Goal: Information Seeking & Learning: Learn about a topic

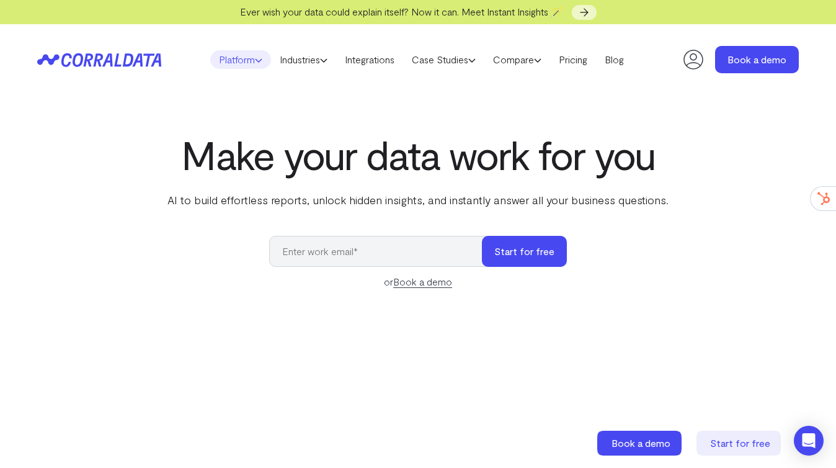
click at [234, 58] on link "Platform" at bounding box center [240, 59] width 61 height 19
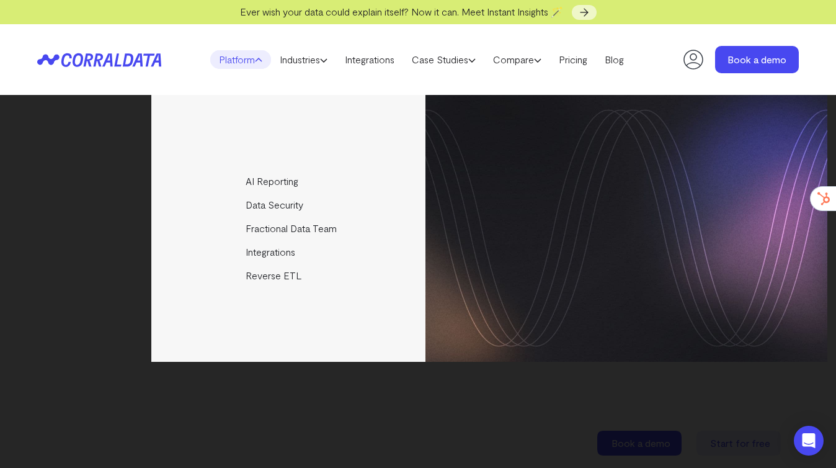
click at [234, 58] on link "Platform" at bounding box center [240, 59] width 61 height 19
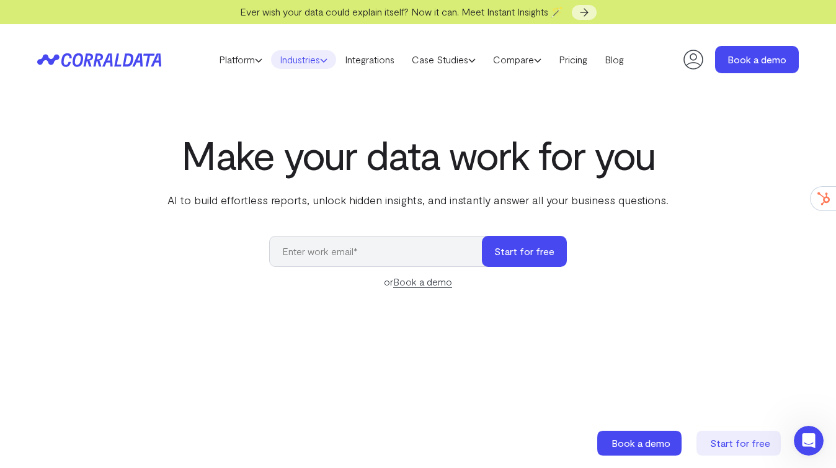
click at [290, 62] on link "Industries" at bounding box center [303, 59] width 65 height 19
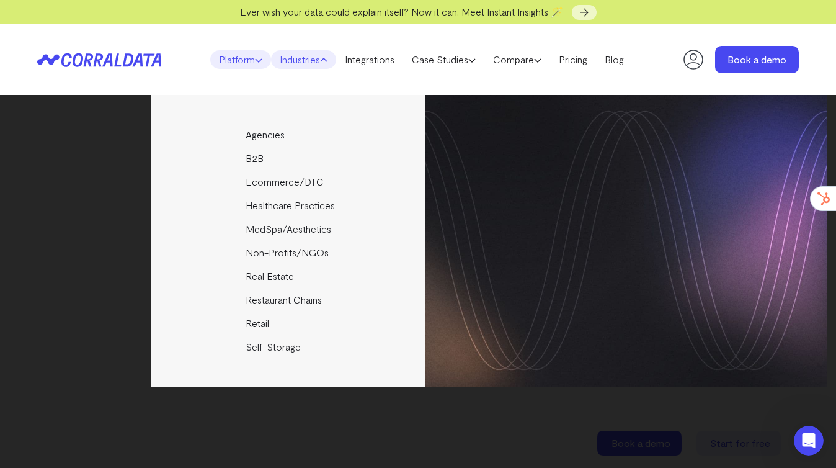
click at [234, 63] on link "Platform" at bounding box center [240, 59] width 61 height 19
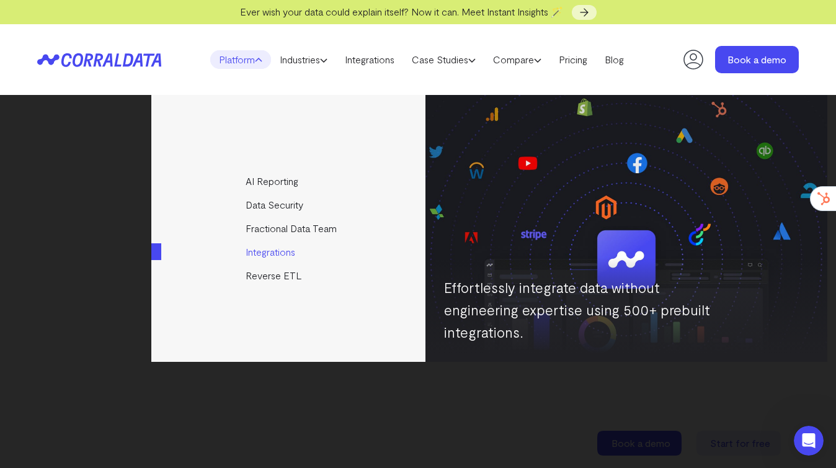
click at [252, 254] on link "Integrations" at bounding box center [289, 252] width 276 height 24
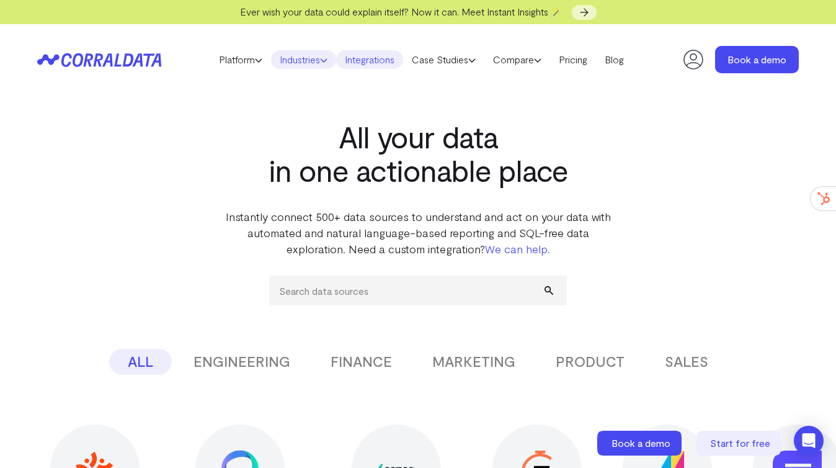
click at [306, 56] on link "Industries" at bounding box center [303, 59] width 65 height 19
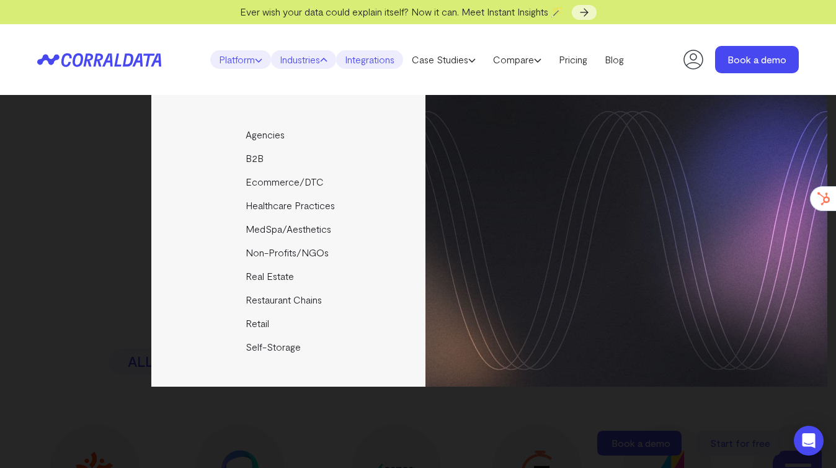
click at [228, 61] on link "Platform" at bounding box center [240, 59] width 61 height 19
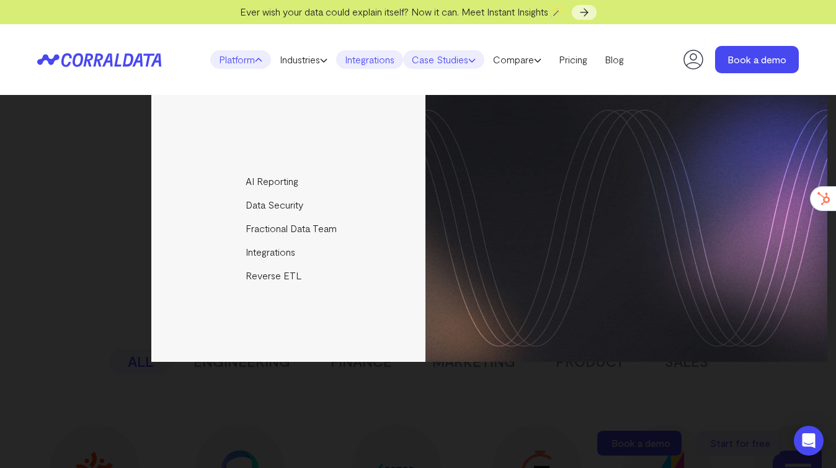
click at [421, 60] on link "Case Studies" at bounding box center [443, 59] width 81 height 19
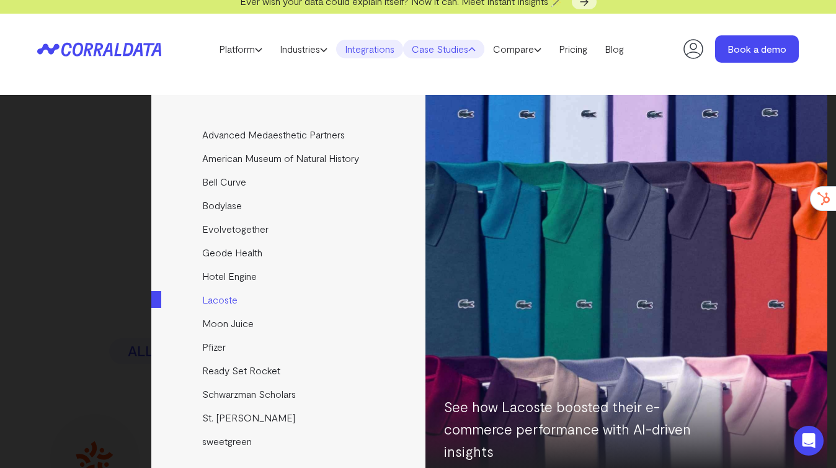
scroll to position [16, 0]
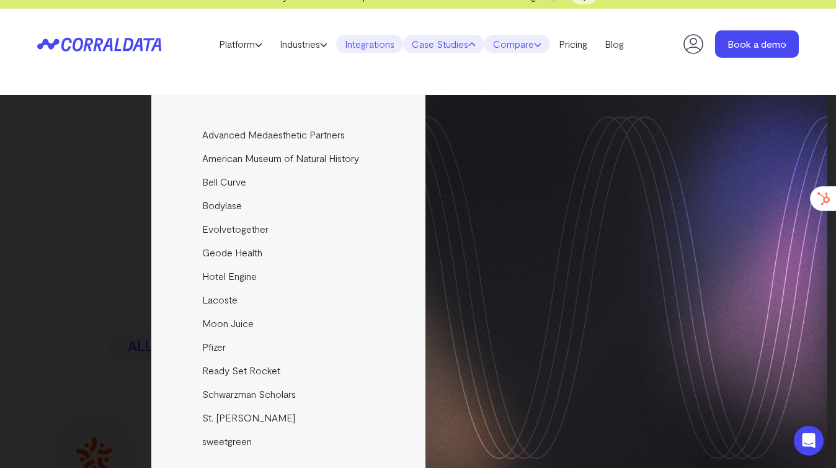
click at [526, 48] on link "Compare" at bounding box center [517, 44] width 66 height 19
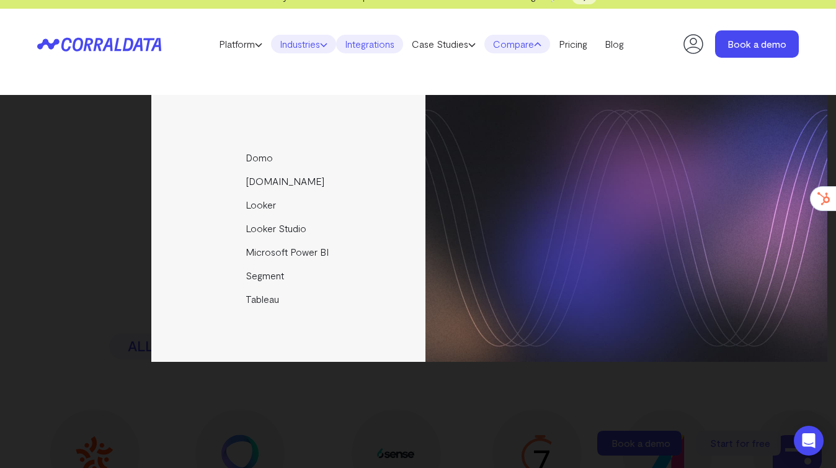
click at [297, 49] on link "Industries" at bounding box center [303, 44] width 65 height 19
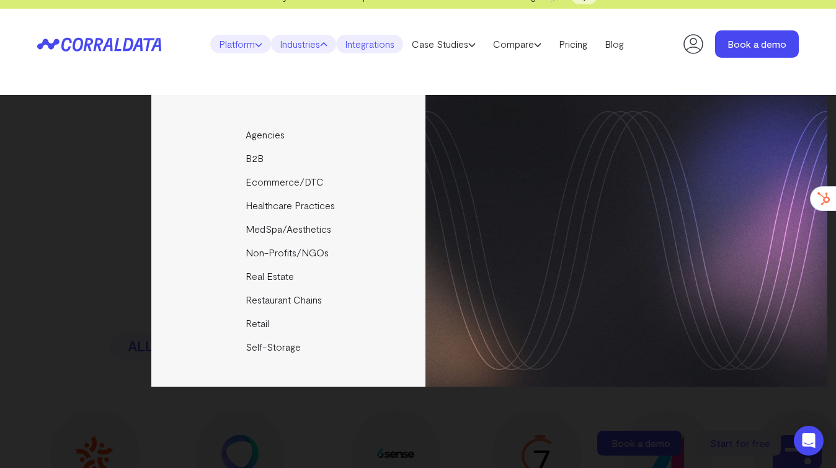
click at [248, 43] on link "Platform" at bounding box center [240, 44] width 61 height 19
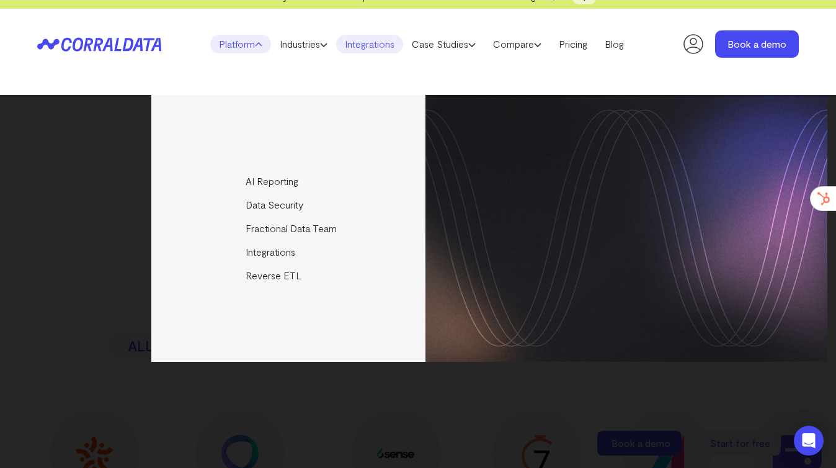
click at [121, 314] on div "AI Reporting Use AI to effortlessly answer any business questions from all your…" at bounding box center [418, 228] width 818 height 267
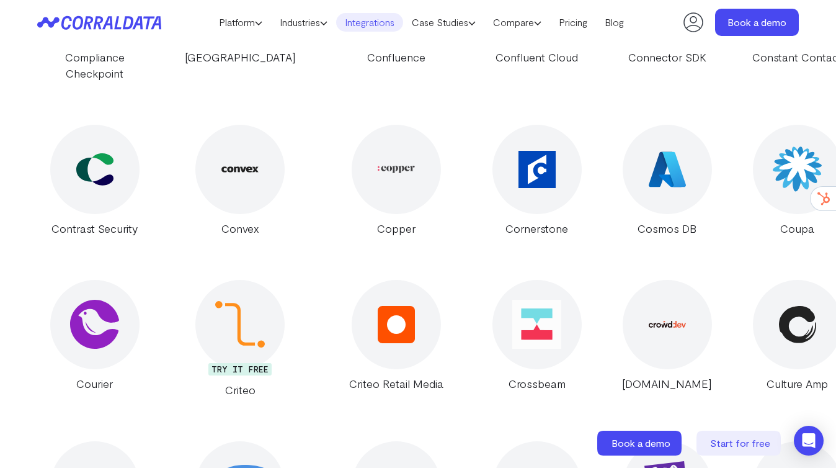
scroll to position [5277, 0]
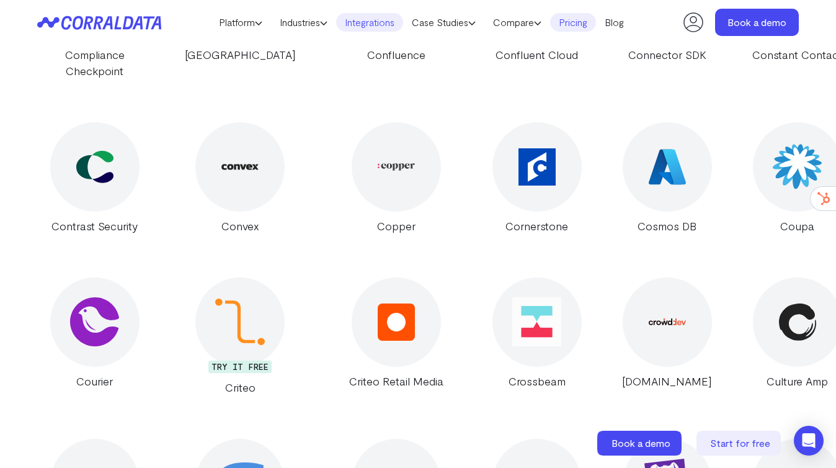
click at [576, 24] on link "Pricing" at bounding box center [573, 22] width 46 height 19
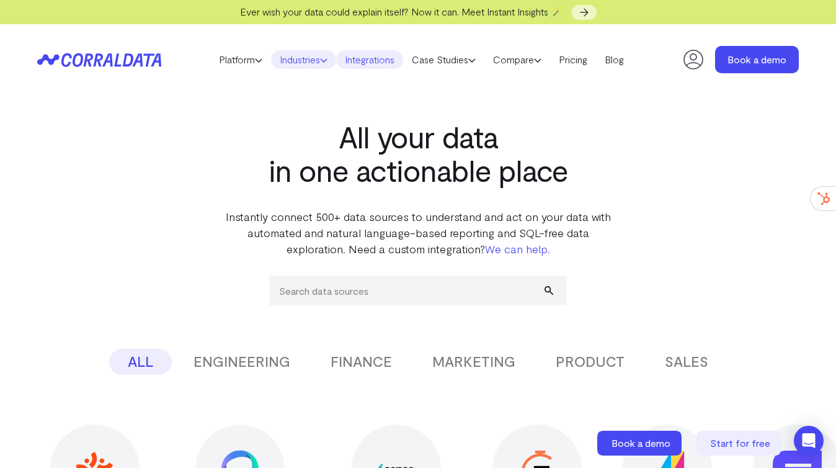
click at [281, 60] on link "Industries" at bounding box center [303, 59] width 65 height 19
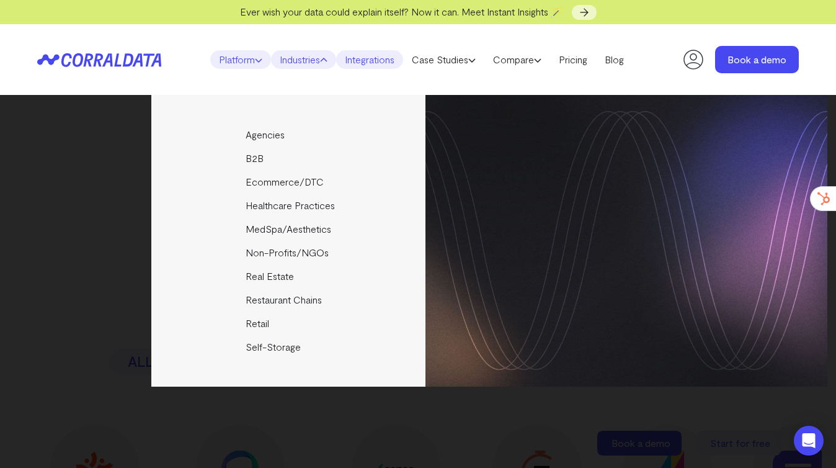
click at [223, 63] on link "Platform" at bounding box center [240, 59] width 61 height 19
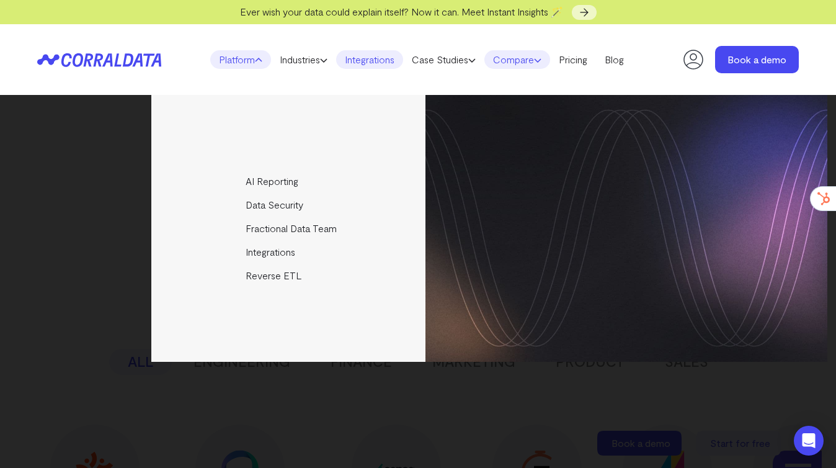
click at [534, 63] on link "Compare" at bounding box center [517, 59] width 66 height 19
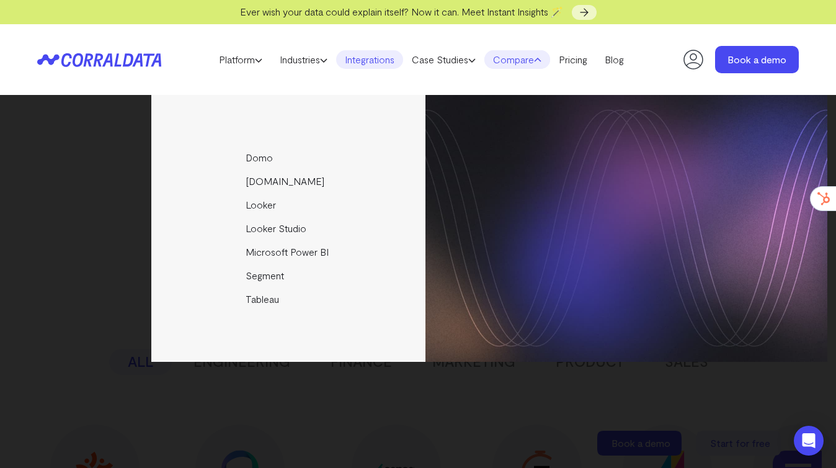
click at [110, 219] on div "Domo [DOMAIN_NAME] Looker Looker Studio Microsoft Power BI Segment [GEOGRAPHIC_…" at bounding box center [418, 228] width 818 height 267
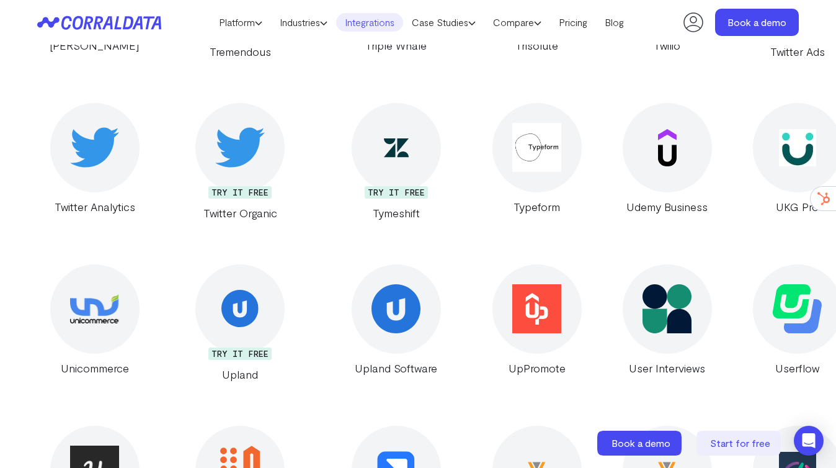
scroll to position [22418, 0]
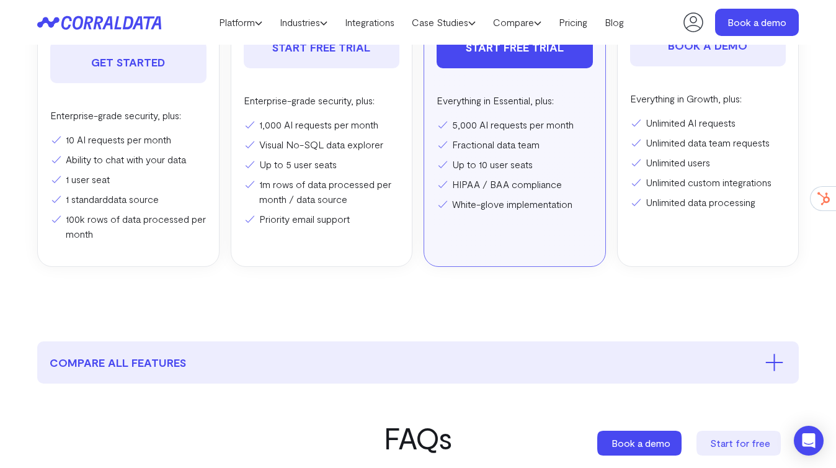
scroll to position [401, 0]
